Goal: Task Accomplishment & Management: Complete application form

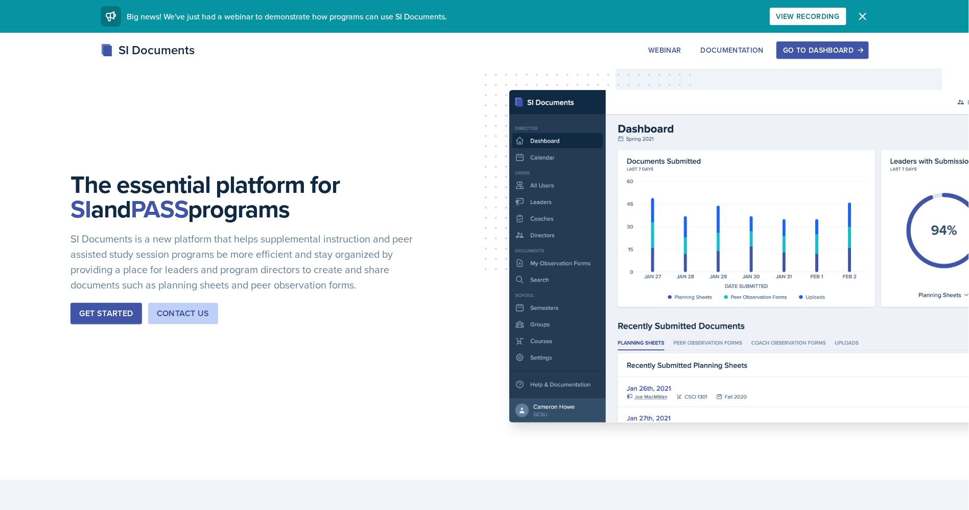
click at [810, 54] on div "Go to Dashboard" at bounding box center [822, 50] width 79 height 8
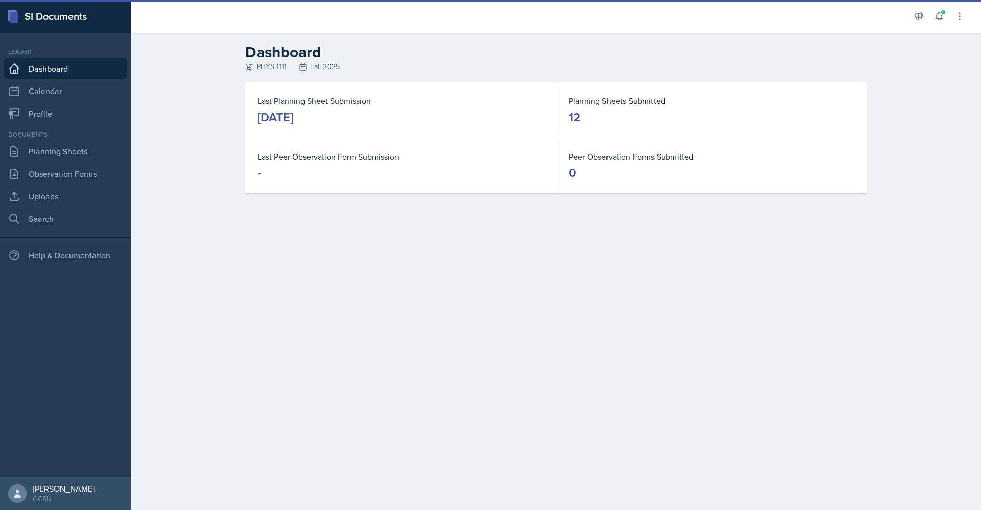
click at [810, 54] on h2 "Dashboard" at bounding box center [555, 52] width 621 height 18
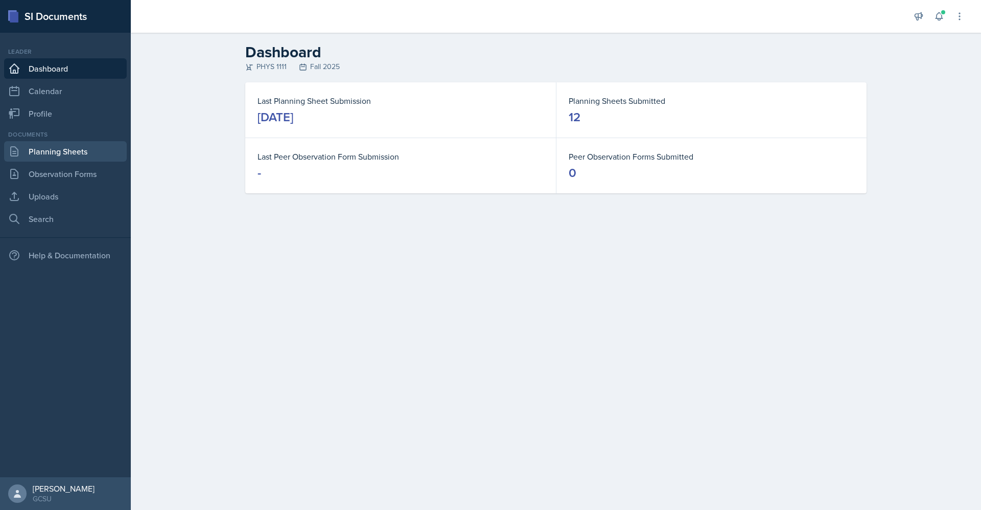
click at [82, 151] on link "Planning Sheets" at bounding box center [65, 151] width 123 height 20
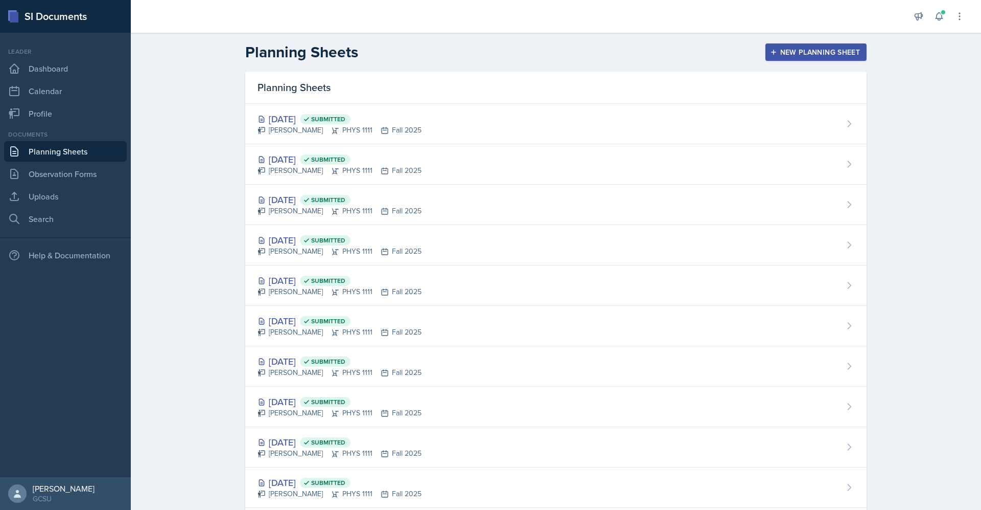
drag, startPoint x: 304, startPoint y: 120, endPoint x: 340, endPoint y: 103, distance: 39.3
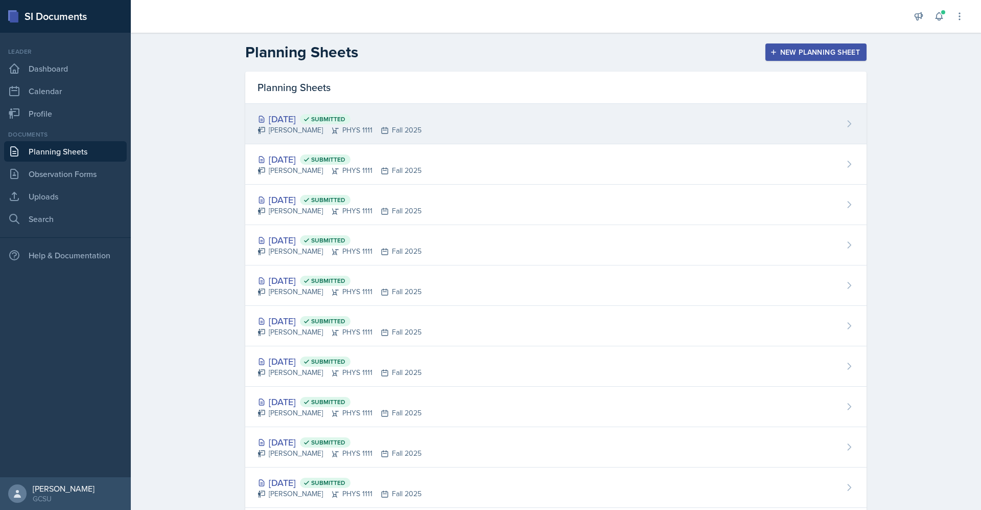
drag, startPoint x: 340, startPoint y: 103, endPoint x: 315, endPoint y: 113, distance: 26.6
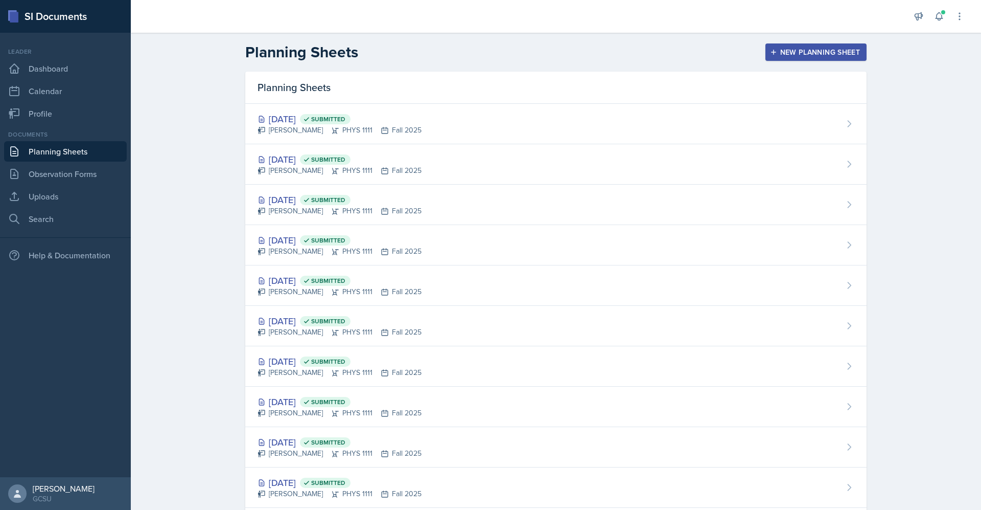
drag, startPoint x: 315, startPoint y: 113, endPoint x: 305, endPoint y: 122, distance: 13.4
click at [305, 122] on div "[DATE] Submitted" at bounding box center [340, 119] width 164 height 14
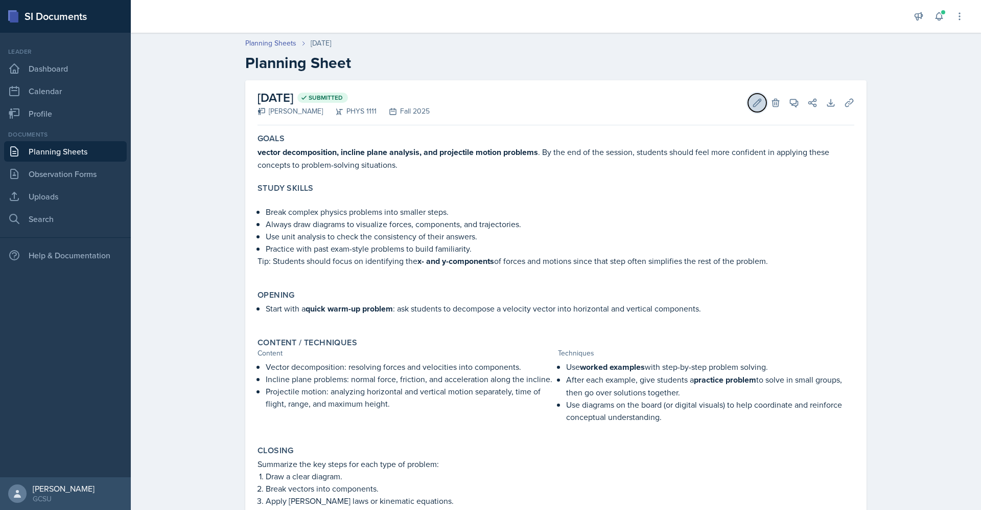
click at [754, 105] on icon at bounding box center [758, 103] width 8 height 8
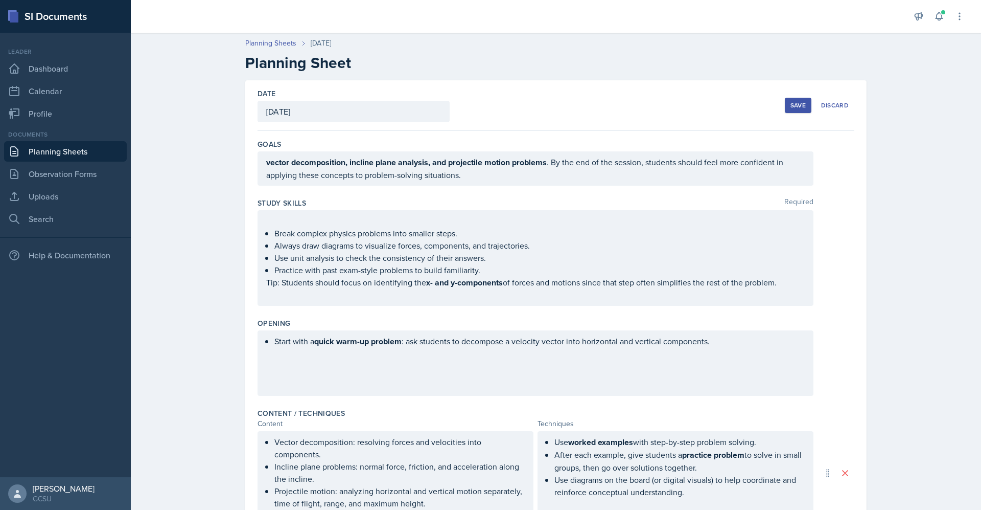
scroll to position [273, 0]
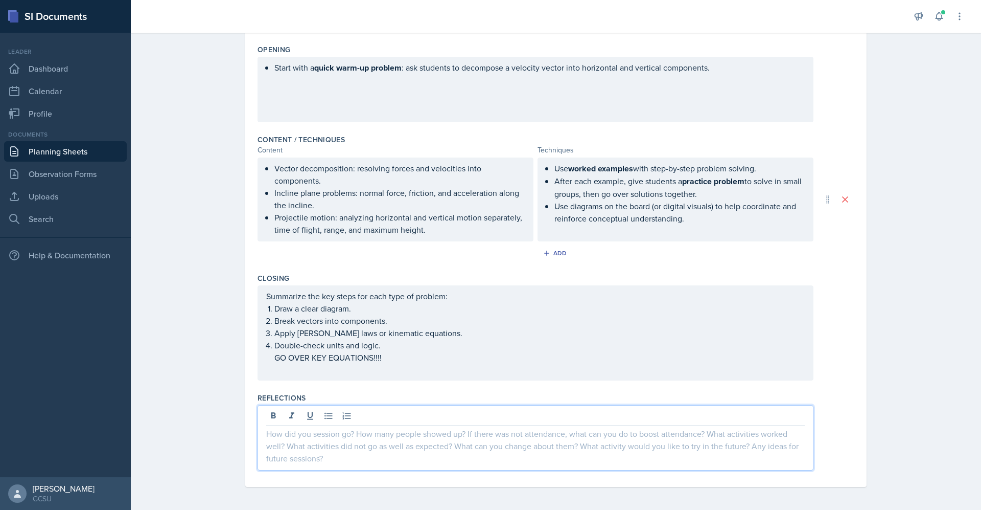
click at [452, 414] on div at bounding box center [536, 437] width 556 height 65
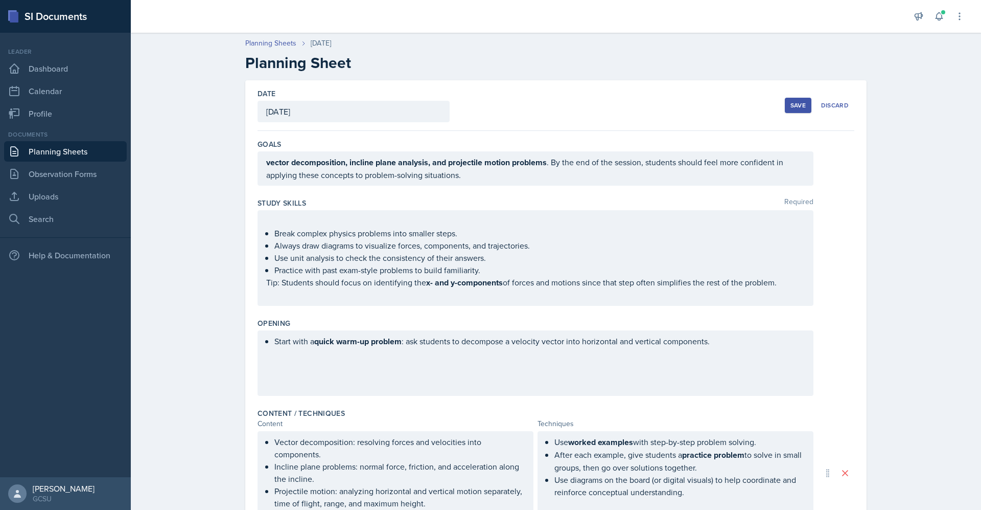
scroll to position [1, 0]
drag, startPoint x: 788, startPoint y: 104, endPoint x: 708, endPoint y: 99, distance: 79.9
click at [708, 99] on div "Date [DATE] [DATE] 28 29 30 1 2 3 4 5 6 7 8 9 10 11 12 13 14 15 16 17 18 19 20 …" at bounding box center [556, 105] width 597 height 51
click at [798, 104] on div "Save" at bounding box center [798, 105] width 15 height 8
click at [860, 137] on div "Date [DATE] [DATE] 28 29 30 1 2 3 4 5 6 7 8 9 10 11 12 13 14 15 16 17 18 19 20 …" at bounding box center [555, 420] width 621 height 680
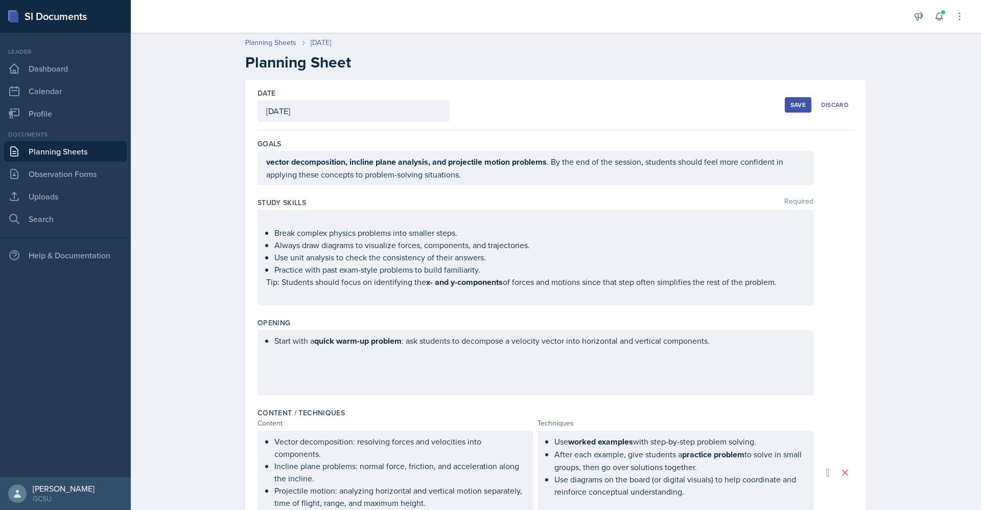
click at [790, 100] on button "Save" at bounding box center [798, 104] width 27 height 15
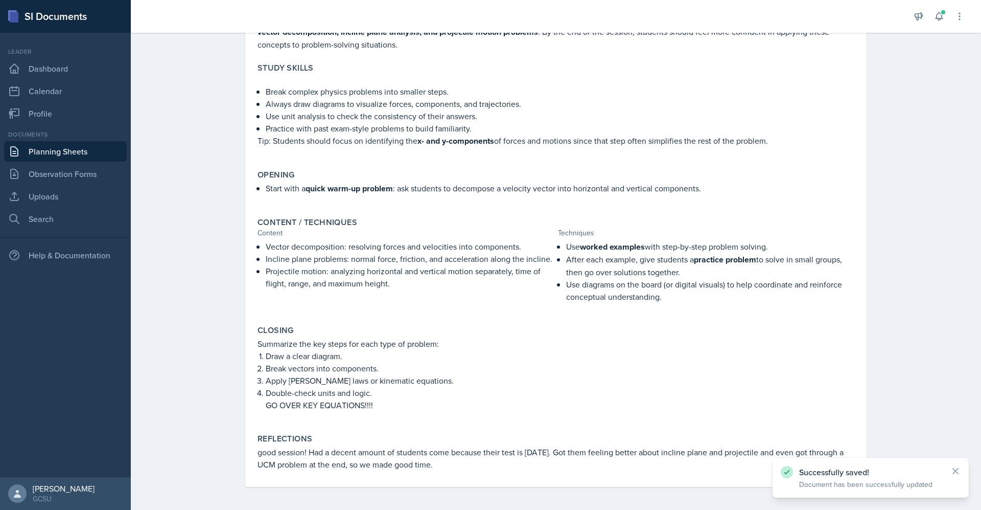
scroll to position [0, 0]
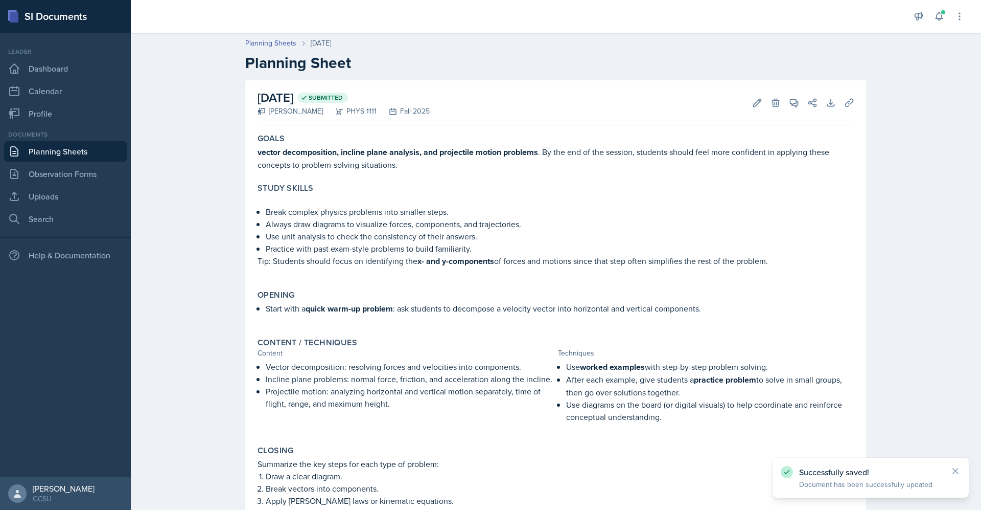
click at [69, 152] on link "Planning Sheets" at bounding box center [65, 151] width 123 height 20
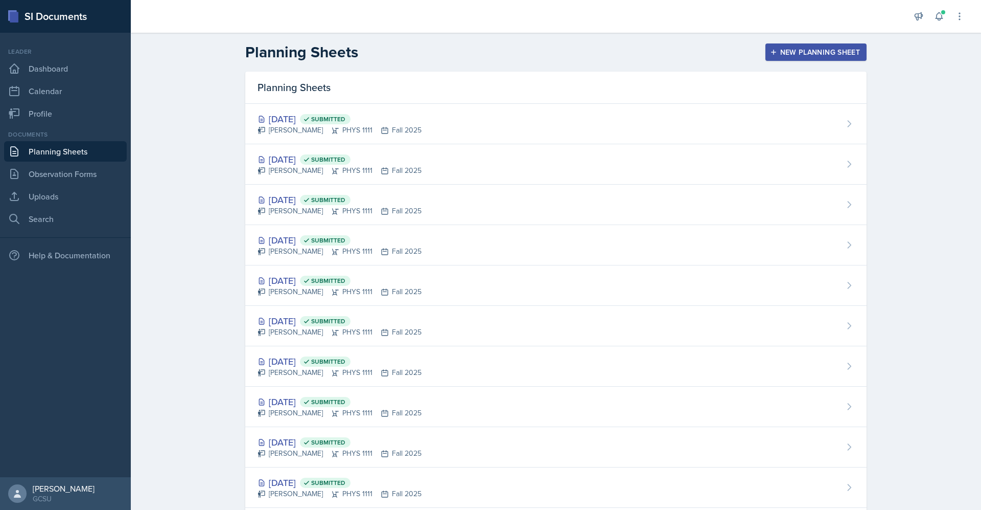
click at [779, 49] on div "New Planning Sheet" at bounding box center [816, 52] width 88 height 8
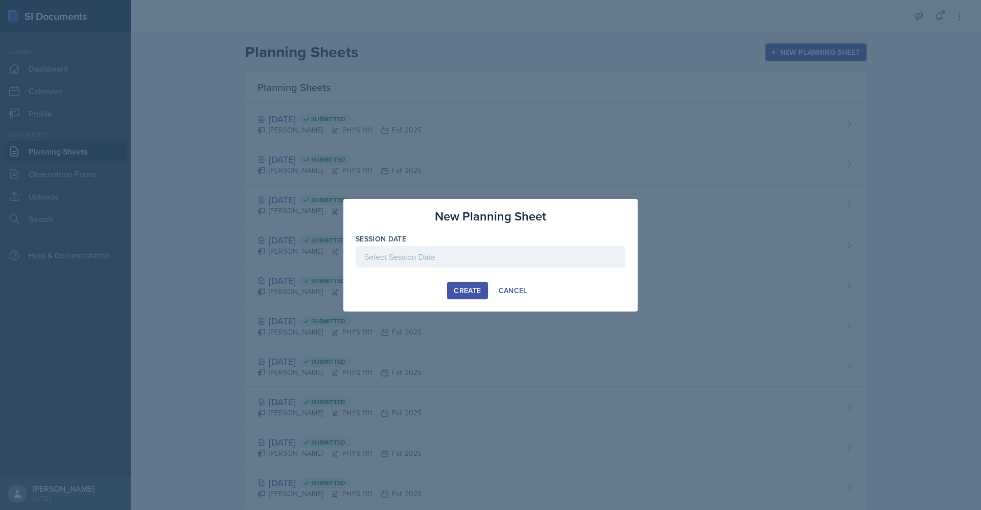
click at [438, 257] on div at bounding box center [491, 256] width 270 height 21
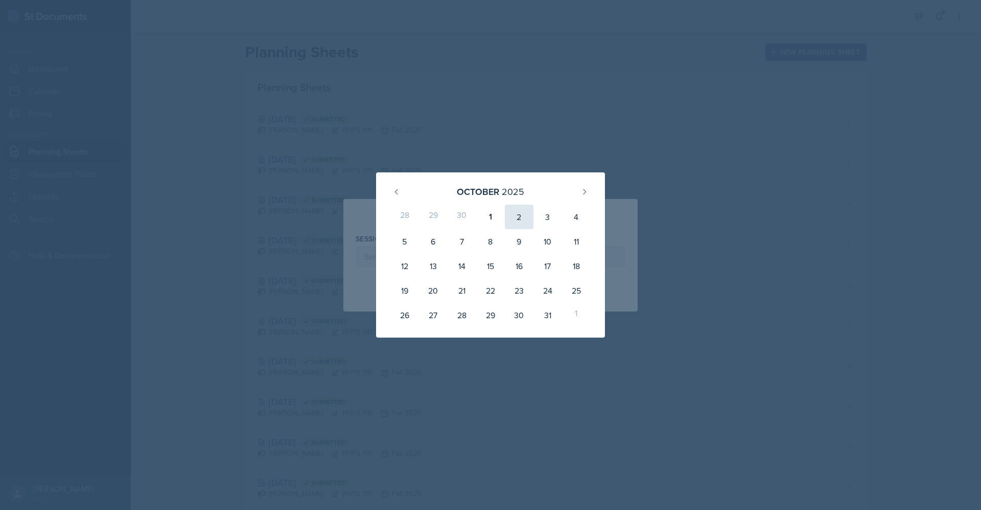
click at [518, 218] on div "2" at bounding box center [519, 216] width 29 height 25
type input "[DATE]"
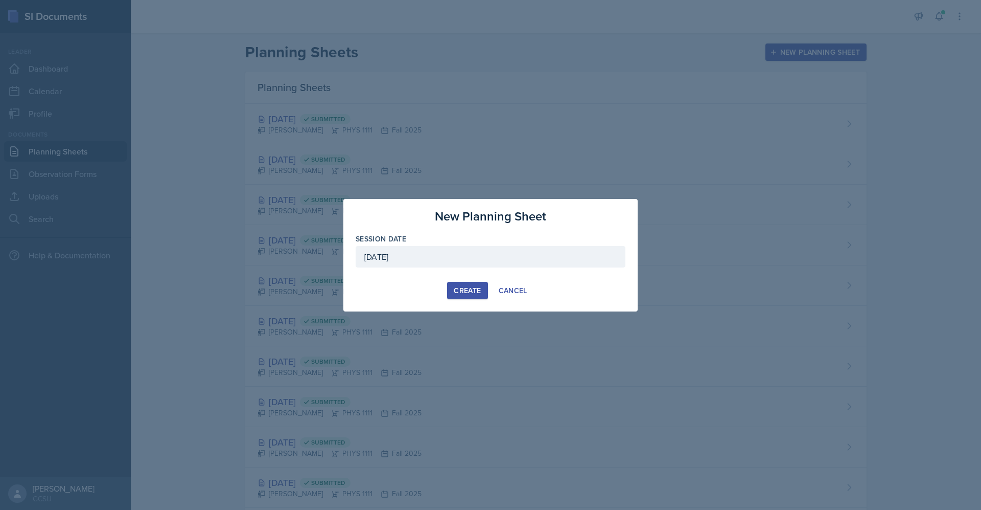
click at [469, 293] on div "Create" at bounding box center [467, 290] width 27 height 8
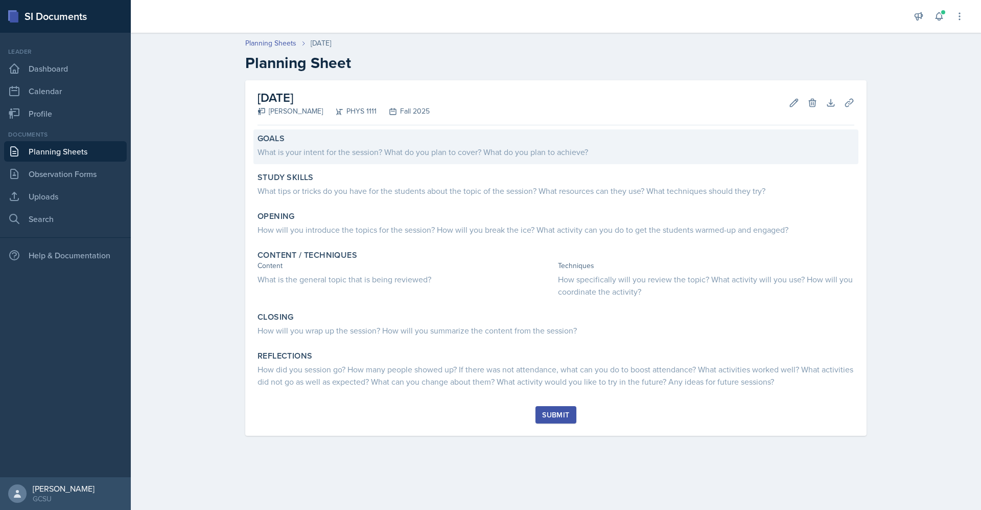
click at [447, 155] on div "What is your intent for the session? What do you plan to cover? What do you pla…" at bounding box center [556, 152] width 597 height 12
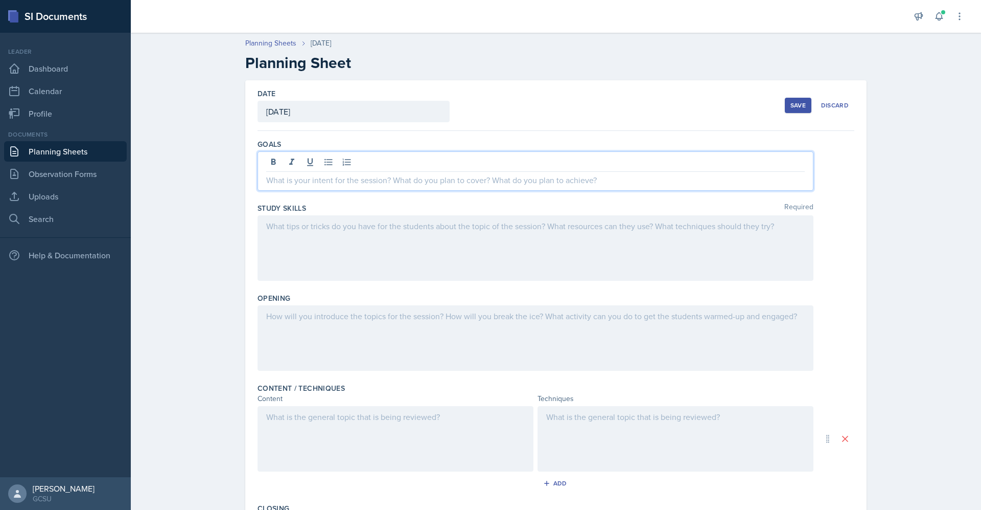
click at [514, 163] on div at bounding box center [536, 170] width 556 height 39
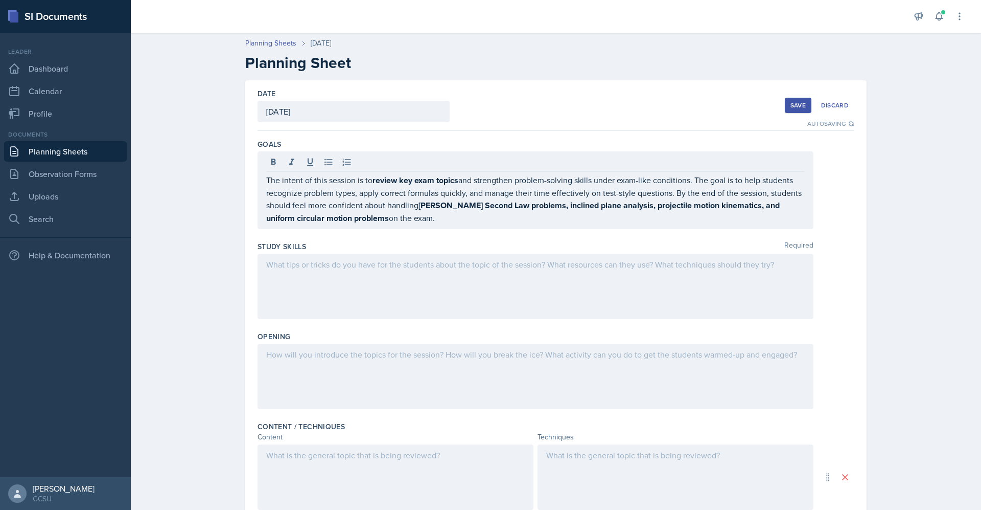
click at [444, 288] on div at bounding box center [536, 285] width 556 height 65
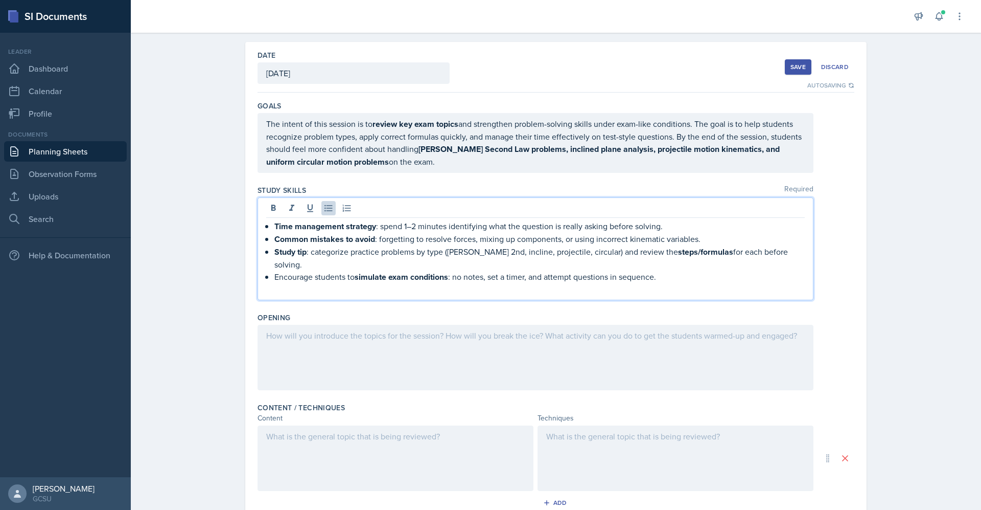
scroll to position [39, 0]
click at [573, 324] on div at bounding box center [536, 356] width 556 height 65
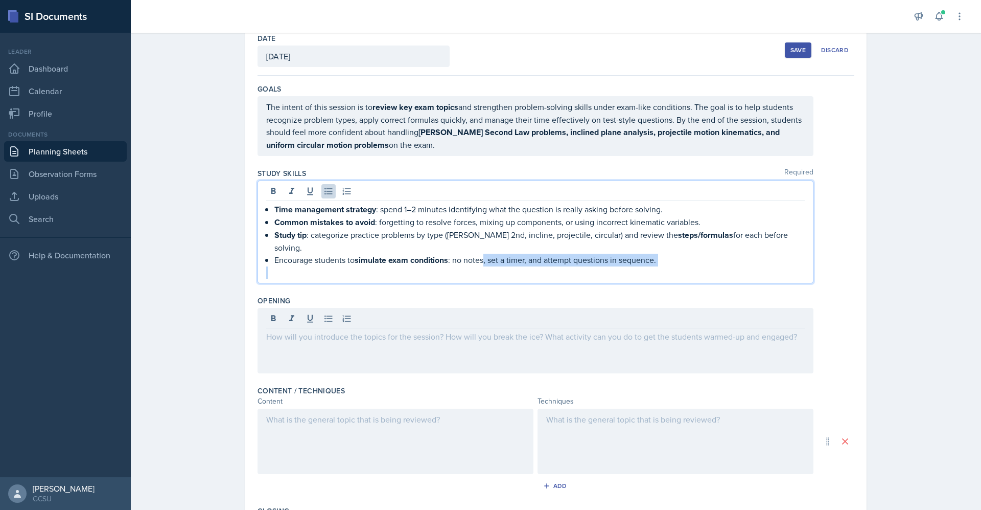
drag, startPoint x: 480, startPoint y: 248, endPoint x: 360, endPoint y: 253, distance: 119.7
click at [360, 253] on div "Time management strategy : spend 1–2 minutes identifying what the question is r…" at bounding box center [535, 241] width 539 height 76
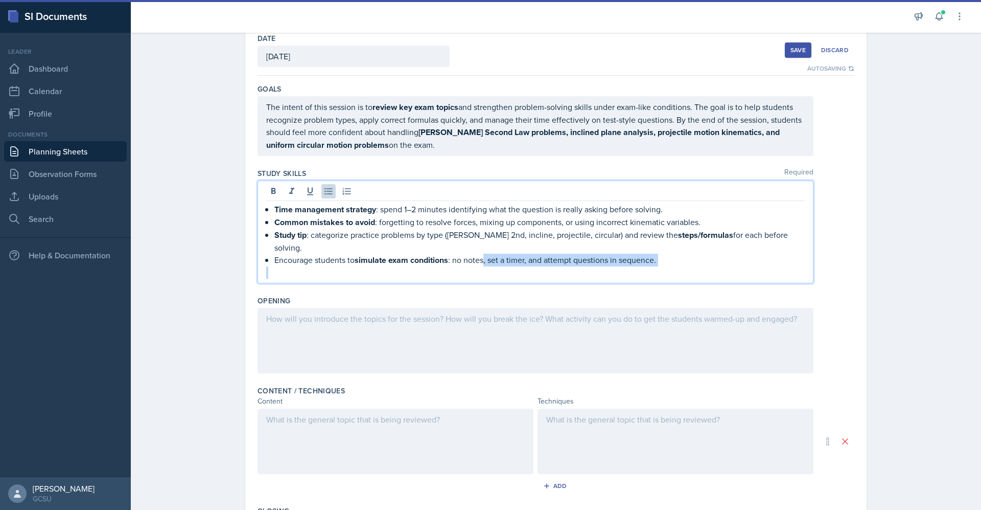
click at [474, 266] on p at bounding box center [535, 272] width 539 height 12
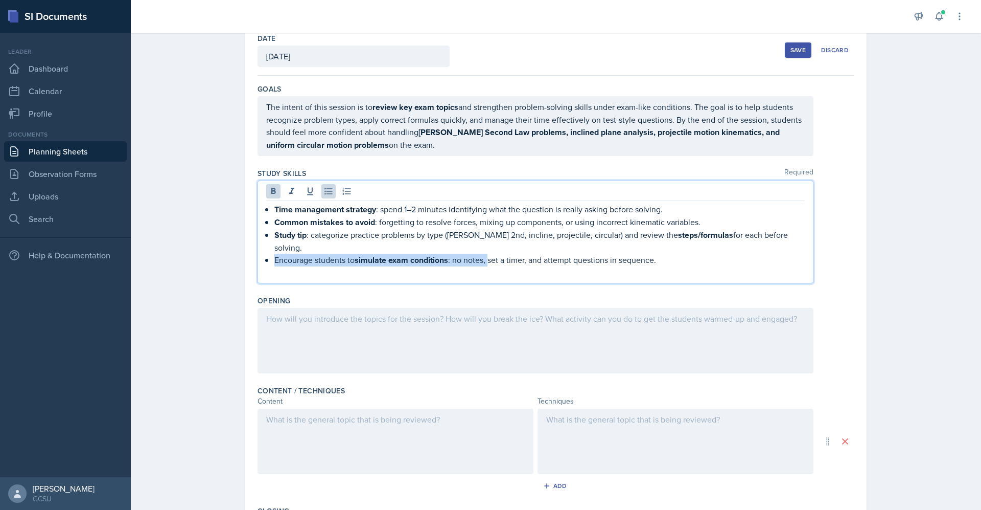
drag, startPoint x: 484, startPoint y: 246, endPoint x: 268, endPoint y: 248, distance: 215.7
click at [268, 248] on div "Time management strategy : spend 1–2 minutes identifying what the question is r…" at bounding box center [535, 241] width 539 height 76
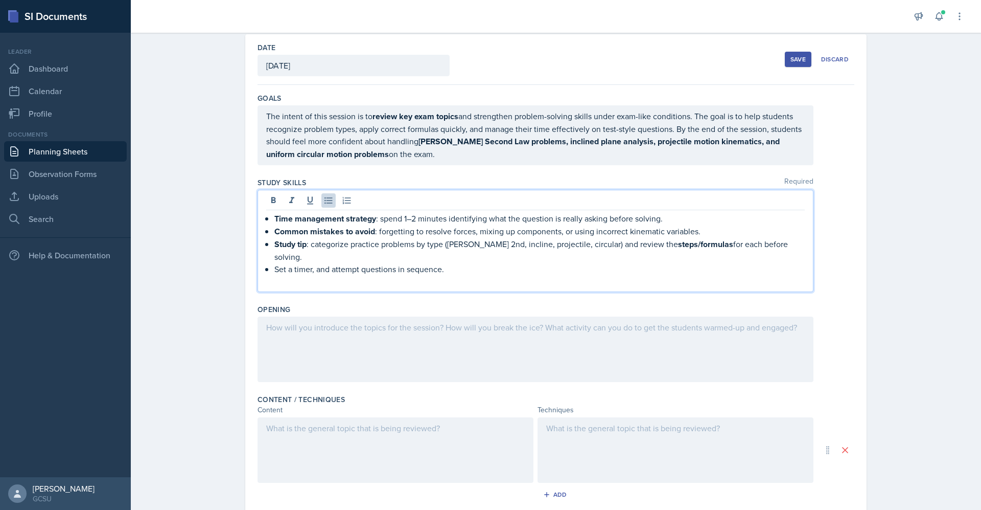
scroll to position [48, 0]
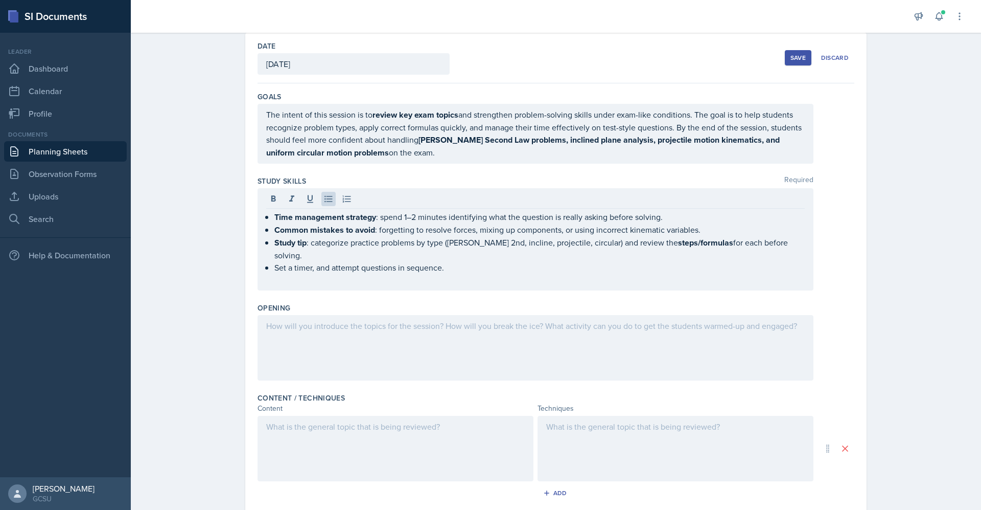
click at [579, 318] on div at bounding box center [536, 347] width 556 height 65
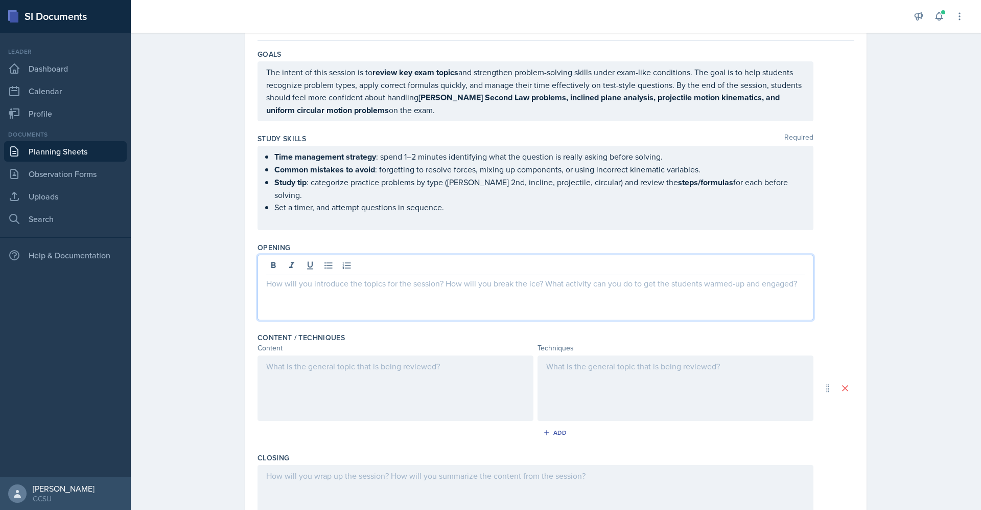
scroll to position [90, 0]
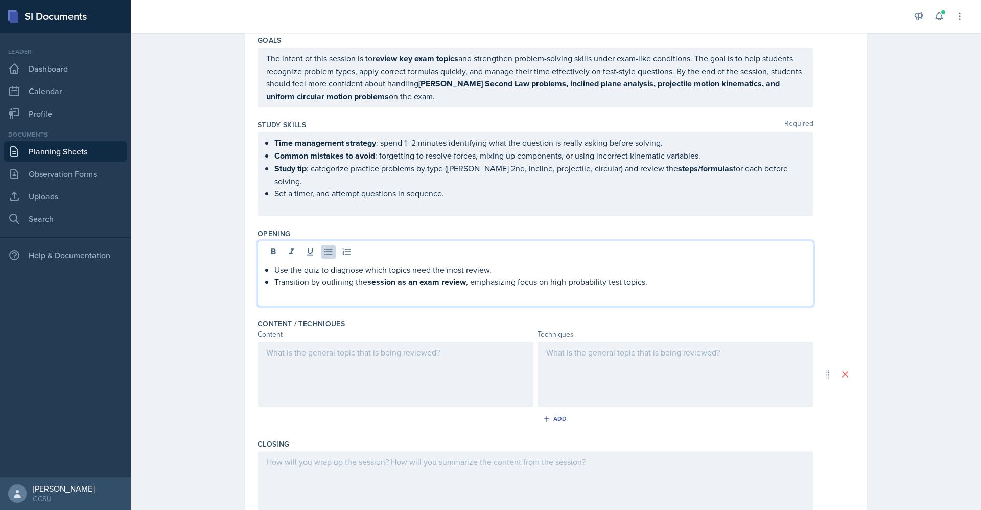
click at [475, 358] on div at bounding box center [396, 373] width 276 height 65
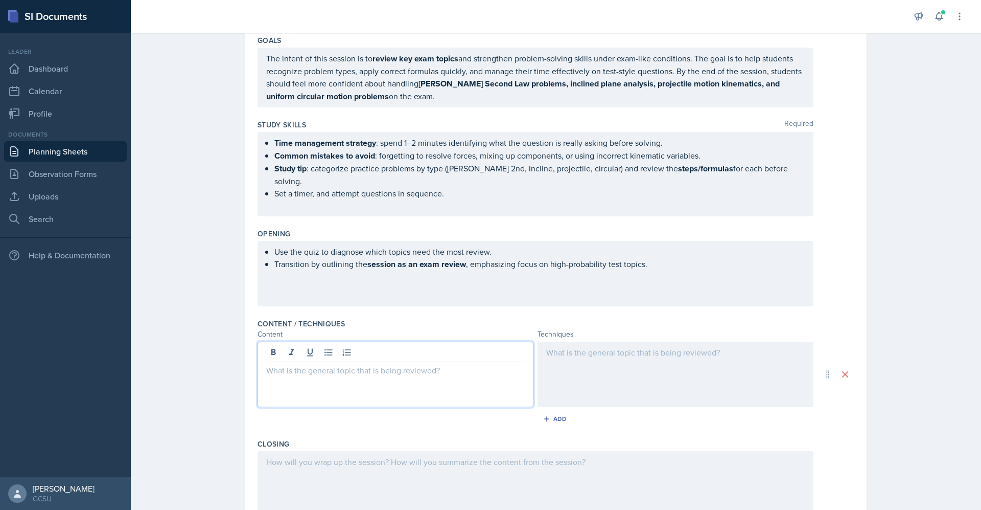
scroll to position [122, 0]
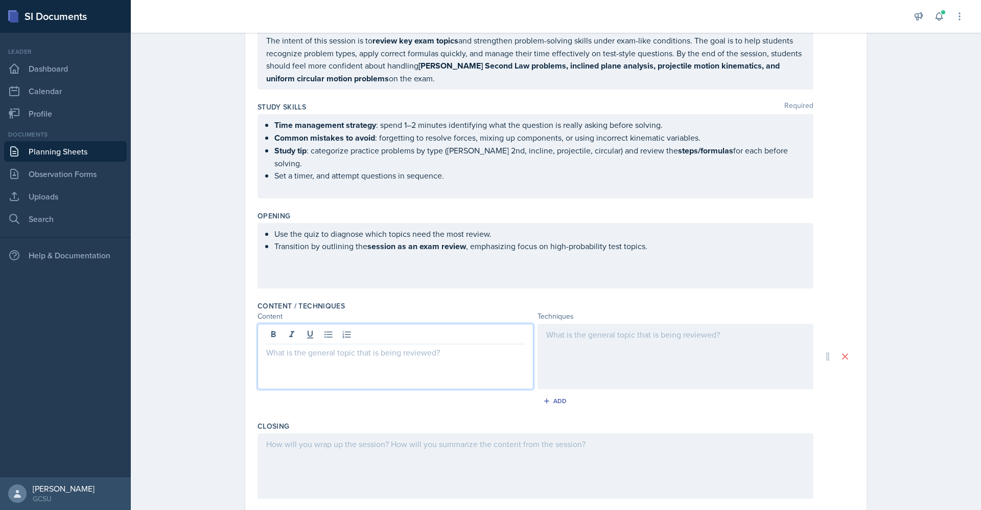
click at [371, 346] on p at bounding box center [395, 352] width 259 height 12
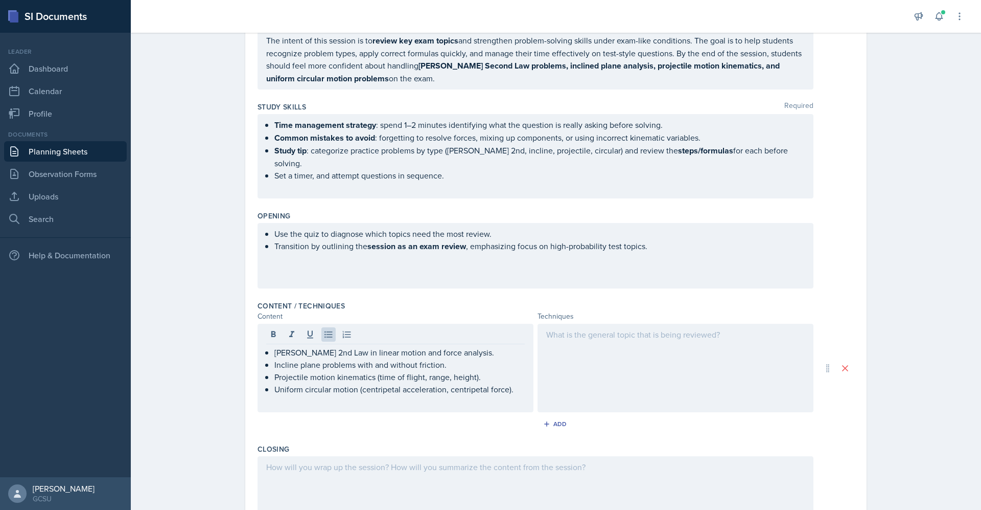
click at [617, 346] on div at bounding box center [676, 367] width 276 height 88
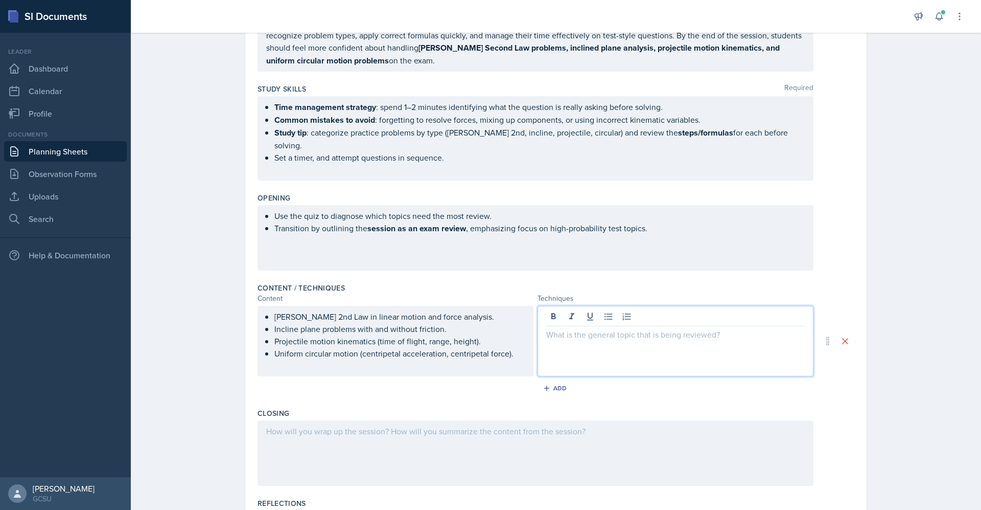
click at [556, 342] on div at bounding box center [676, 341] width 276 height 71
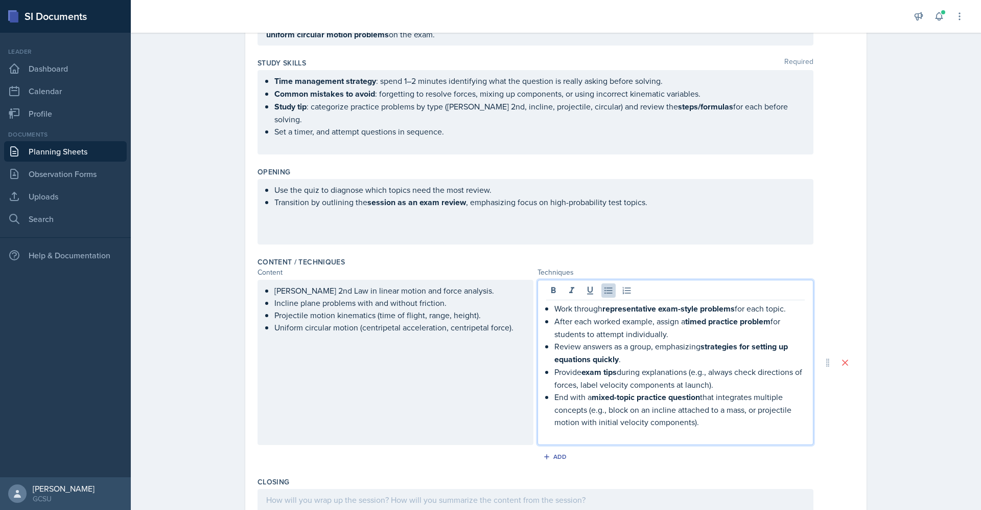
scroll to position [167, 0]
drag, startPoint x: 701, startPoint y: 409, endPoint x: 723, endPoint y: 408, distance: 22.0
click at [723, 408] on p "End with a mixed-topic practice question that integrates multiple concepts (e.g…" at bounding box center [679, 407] width 250 height 37
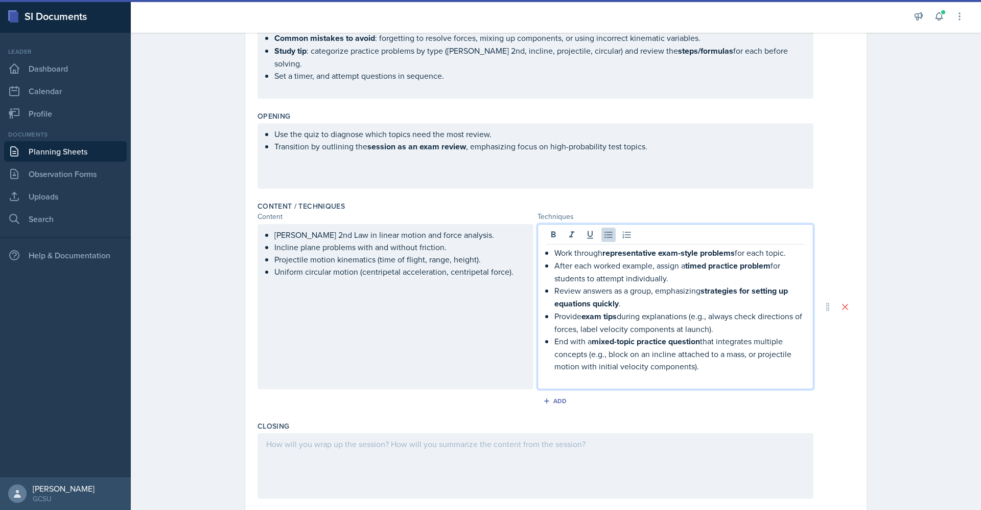
click at [673, 440] on div at bounding box center [536, 465] width 556 height 65
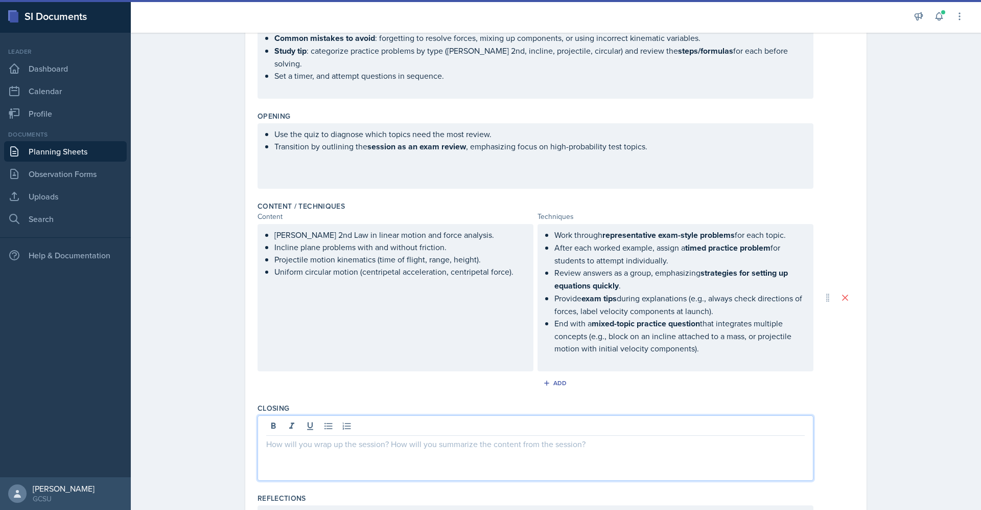
scroll to position [239, 0]
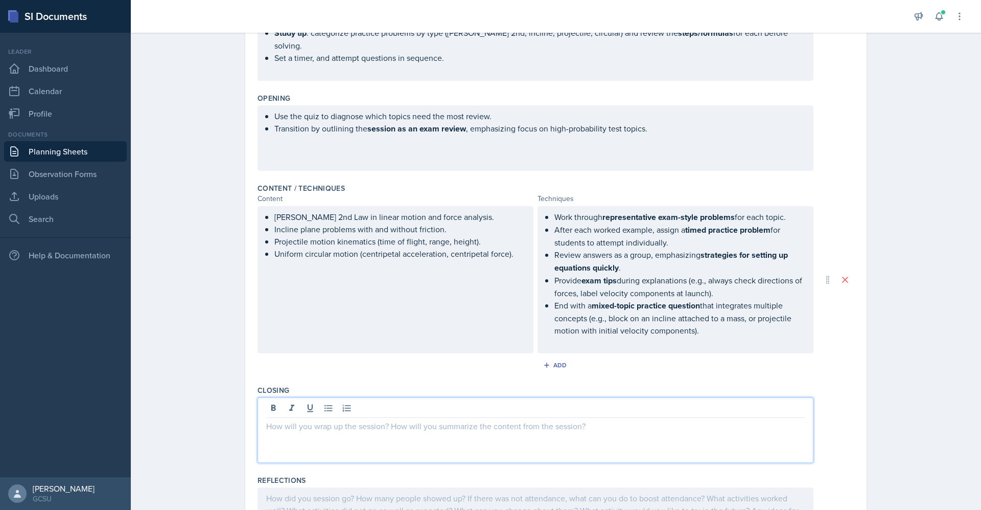
click at [457, 401] on div at bounding box center [535, 409] width 539 height 17
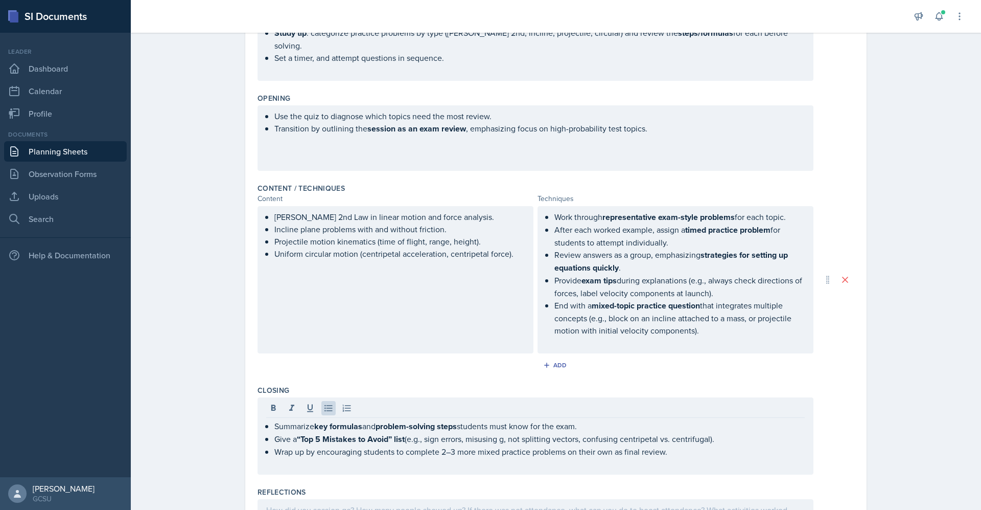
click at [457, 401] on div at bounding box center [535, 409] width 539 height 17
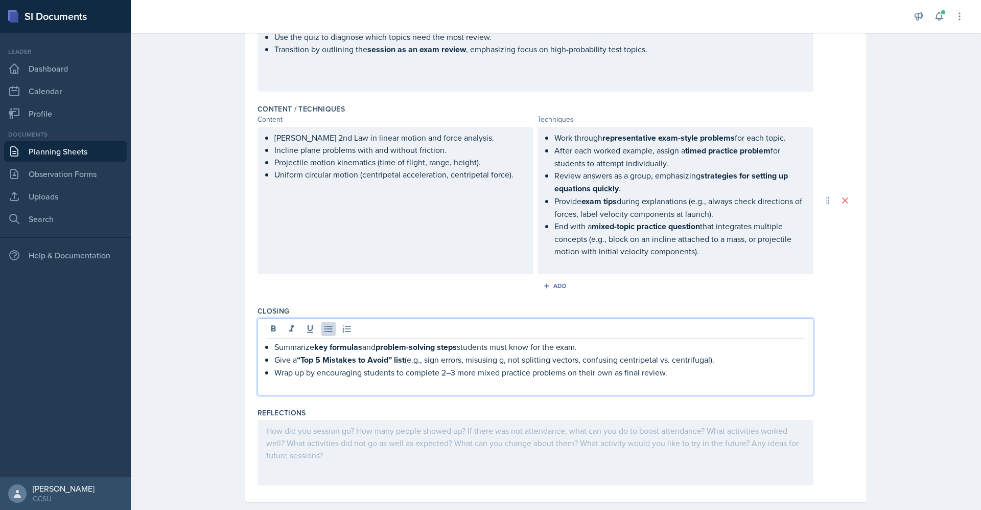
click at [542, 448] on div at bounding box center [536, 452] width 556 height 65
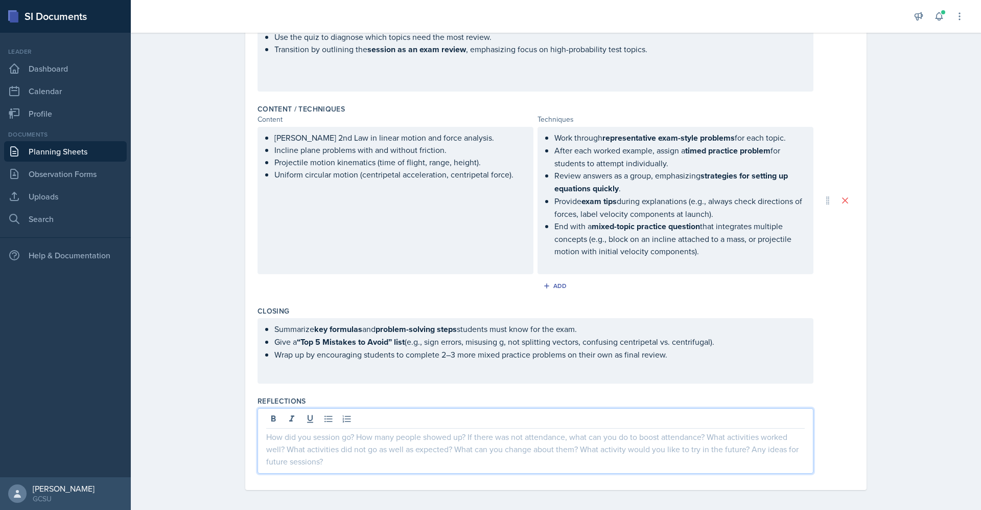
scroll to position [307, 0]
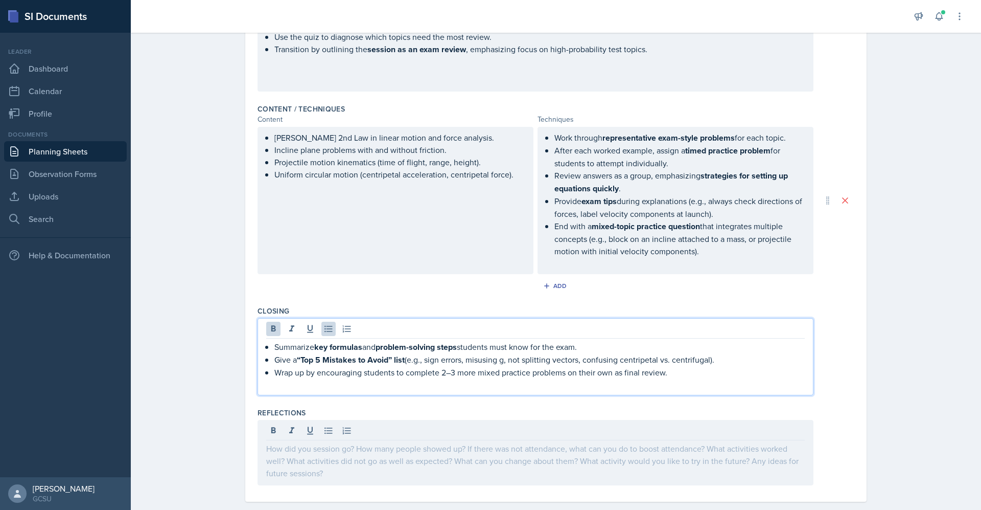
click at [352, 341] on strong "key formulas" at bounding box center [338, 347] width 48 height 12
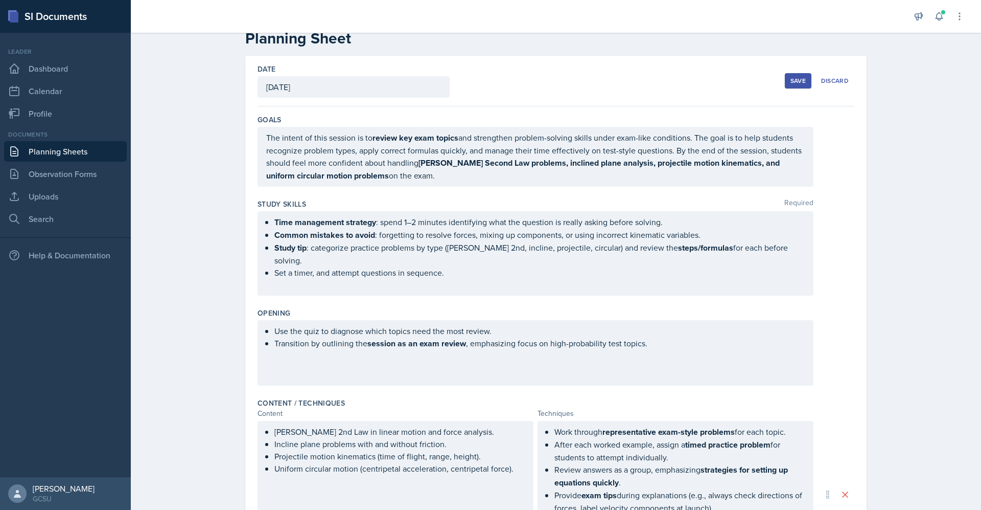
scroll to position [0, 0]
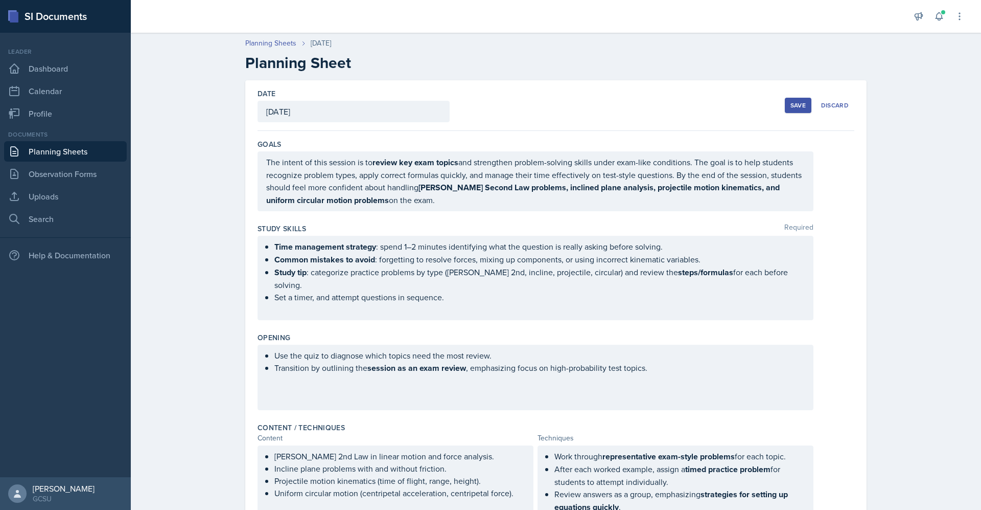
click at [785, 95] on div "Save Discard" at bounding box center [820, 106] width 70 height 24
click at [785, 102] on button "Save" at bounding box center [798, 105] width 27 height 15
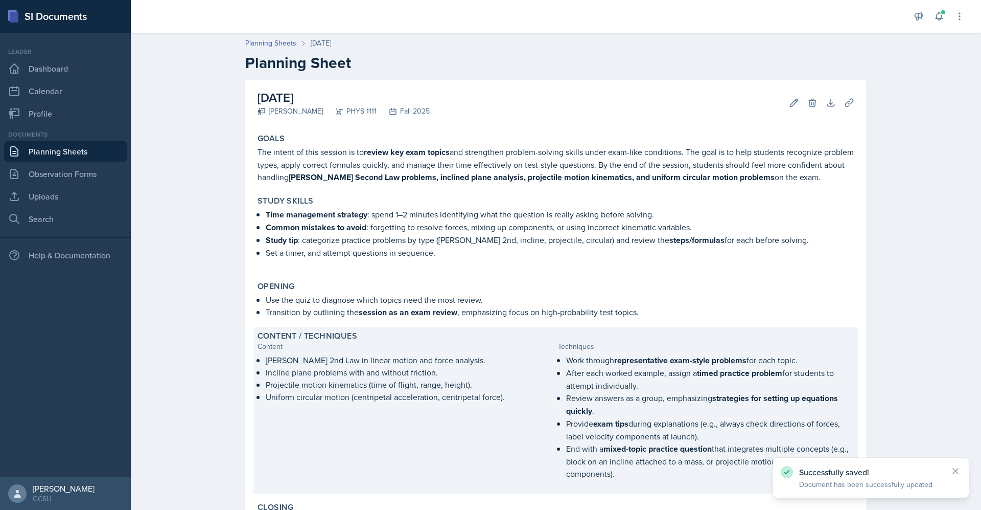
scroll to position [170, 0]
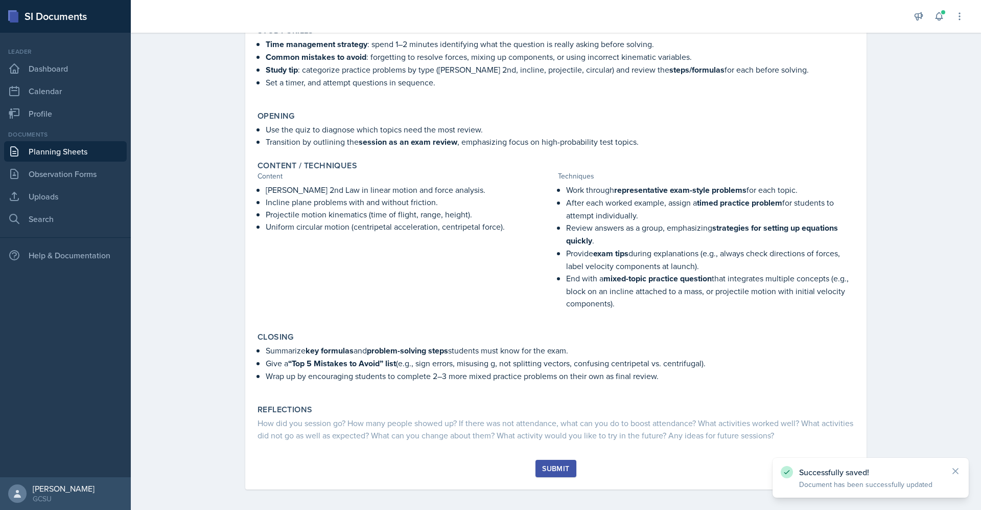
click at [554, 470] on button "Submit" at bounding box center [556, 467] width 40 height 17
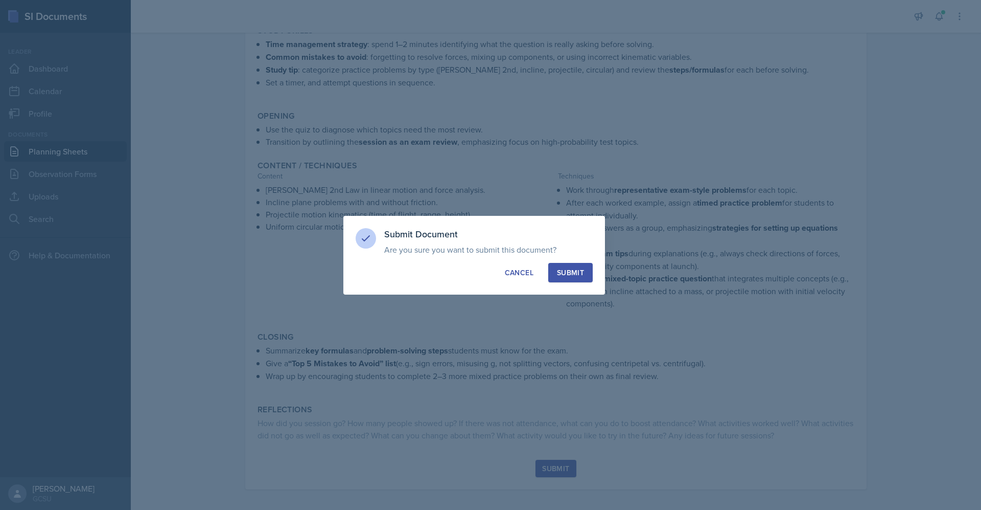
click at [576, 276] on div "Submit" at bounding box center [570, 272] width 27 height 10
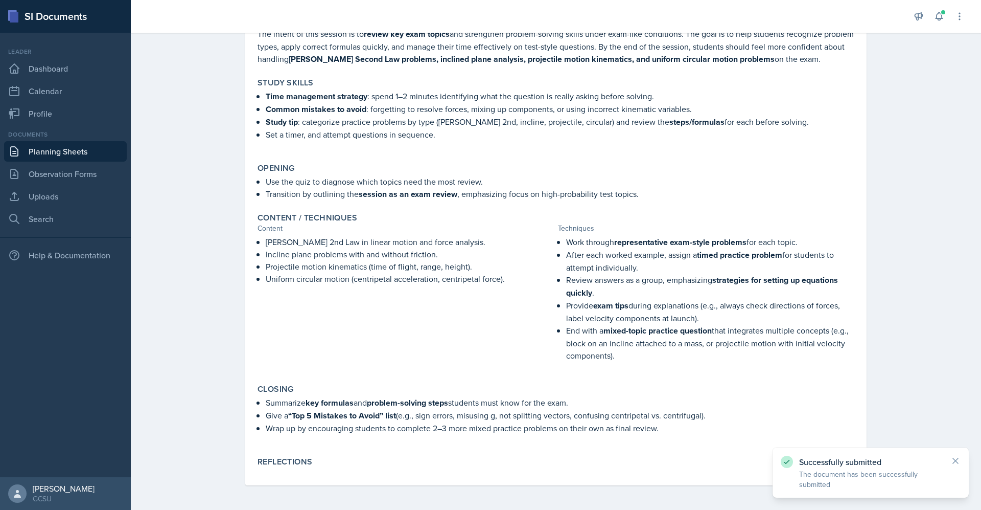
scroll to position [114, 0]
